Goal: Transaction & Acquisition: Register for event/course

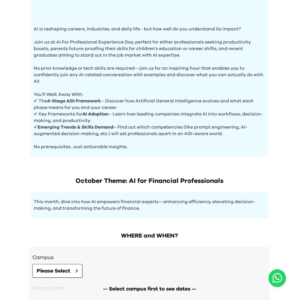
scroll to position [242, 0]
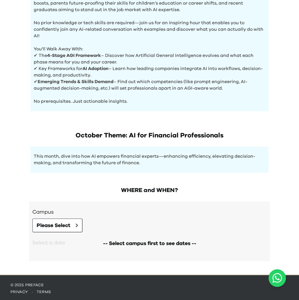
click at [135, 218] on div "Campus Please Select" at bounding box center [149, 220] width 234 height 24
click at [111, 214] on div "Campus Please Select" at bounding box center [149, 220] width 234 height 24
